Goal: Task Accomplishment & Management: Complete application form

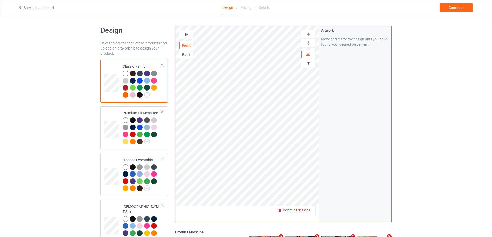
click at [304, 209] on span "Delete all designs" at bounding box center [296, 210] width 27 height 4
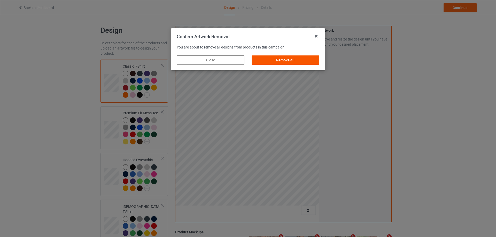
click at [303, 61] on div "Remove all" at bounding box center [286, 60] width 68 height 9
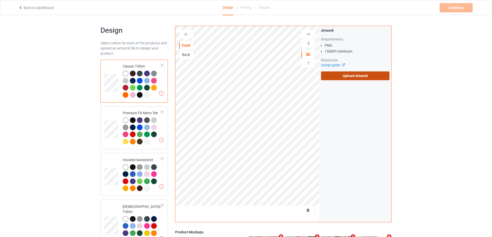
click at [348, 75] on label "Upload Artwork" at bounding box center [355, 76] width 68 height 9
click at [0, 0] on input "Upload Artwork" at bounding box center [0, 0] width 0 height 0
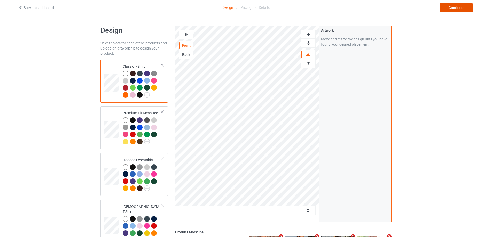
click at [458, 7] on div "Continue" at bounding box center [456, 7] width 33 height 9
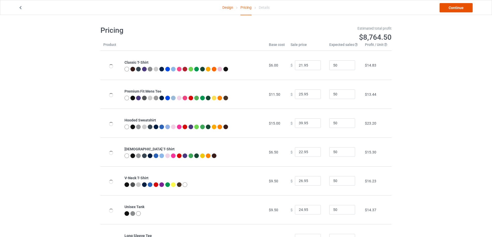
click at [458, 7] on link "Continue" at bounding box center [456, 7] width 33 height 9
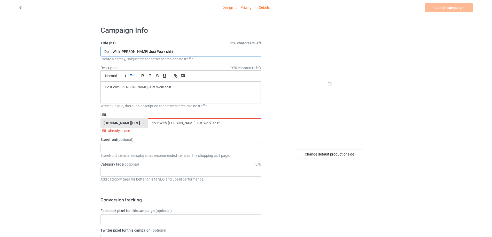
drag, startPoint x: 156, startPoint y: 52, endPoint x: 133, endPoint y: 76, distance: 32.3
paste input "uran Durantula Rio poster Philly"
type input "[PERSON_NAME] Rio poster Philly shirt"
drag, startPoint x: 112, startPoint y: 84, endPoint x: 65, endPoint y: 80, distance: 47.5
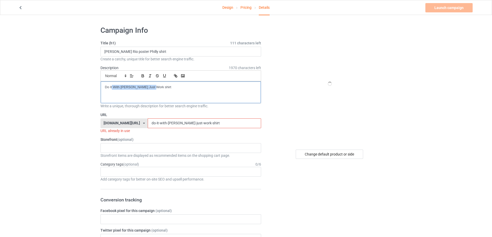
paste div
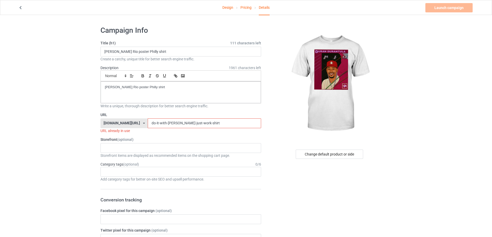
drag, startPoint x: 182, startPoint y: 121, endPoint x: 99, endPoint y: 120, distance: 82.9
paste input "uran-[GEOGRAPHIC_DATA]-rio-poster-philly"
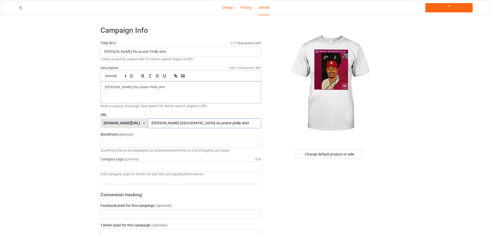
type input "[PERSON_NAME]-[GEOGRAPHIC_DATA]-rio-poster-philly-shirt"
copy p "[PERSON_NAME] Rio poster Philly shirt"
click at [453, 9] on link "Launch campaign" at bounding box center [449, 7] width 47 height 9
